Goal: Book appointment/travel/reservation

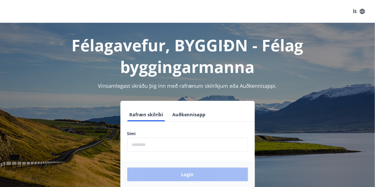
click at [150, 143] on input "phone" at bounding box center [187, 144] width 121 height 14
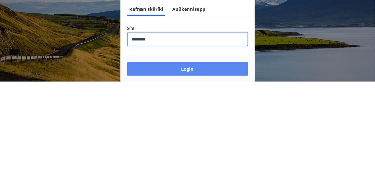
type input "********"
click at [209, 175] on button "Login" at bounding box center [187, 174] width 121 height 14
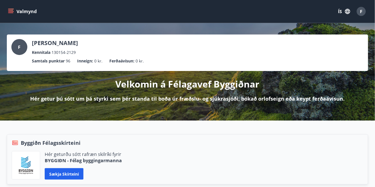
click at [22, 46] on div "F" at bounding box center [19, 47] width 16 height 16
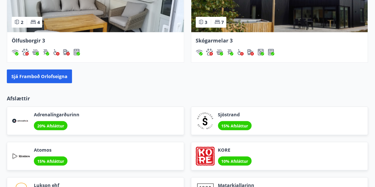
scroll to position [628, 0]
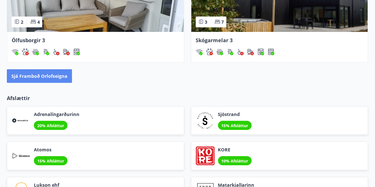
click at [57, 76] on button "Sjá framboð orlofseigna" at bounding box center [39, 76] width 65 height 14
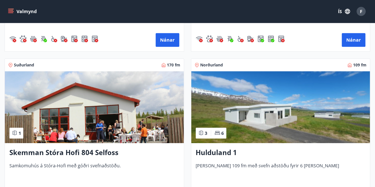
scroll to position [995, 0]
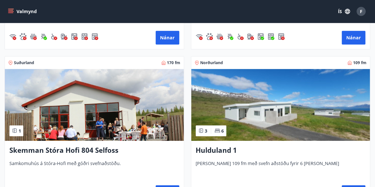
click at [102, 151] on h3 "Skemman Stóra Hofi 804 Selfoss" at bounding box center [94, 150] width 170 height 10
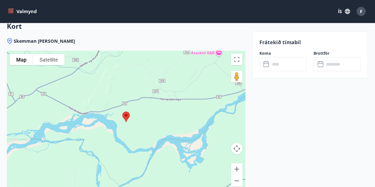
scroll to position [753, 0]
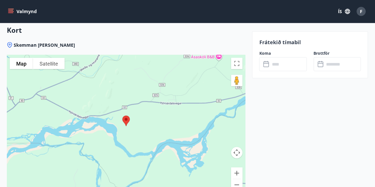
click at [287, 44] on p "Frátekið tímabil" at bounding box center [310, 41] width 102 height 7
click at [286, 65] on input "text" at bounding box center [288, 64] width 37 height 14
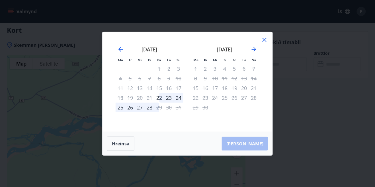
click at [162, 89] on div "15" at bounding box center [159, 88] width 10 height 10
click at [264, 40] on icon at bounding box center [264, 39] width 1 height 1
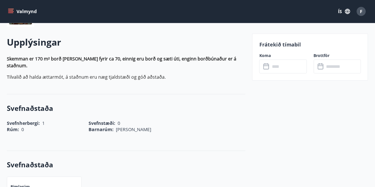
scroll to position [0, 0]
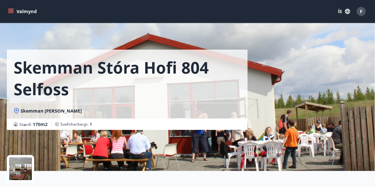
click at [22, 10] on button "Valmynd" at bounding box center [23, 11] width 32 height 10
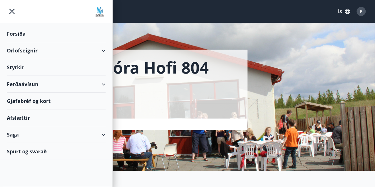
click at [106, 134] on icon at bounding box center [103, 134] width 7 height 7
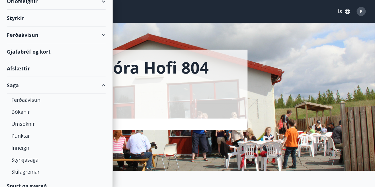
scroll to position [56, 0]
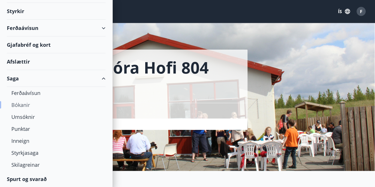
click at [23, 105] on div "Bókanir" at bounding box center [56, 105] width 90 height 12
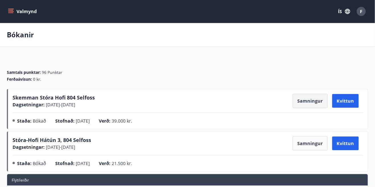
click at [311, 100] on button "Samningur" at bounding box center [309, 101] width 35 height 14
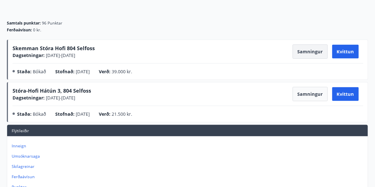
scroll to position [49, 0]
